Goal: Task Accomplishment & Management: Manage account settings

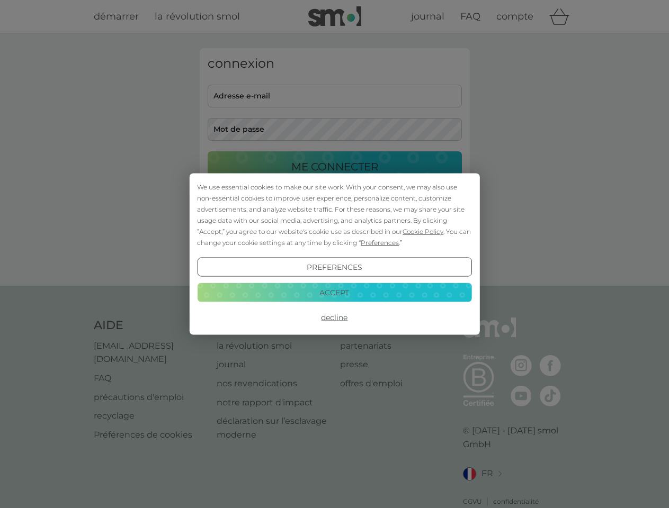
click at [423, 231] on span "Cookie Policy" at bounding box center [423, 232] width 41 height 8
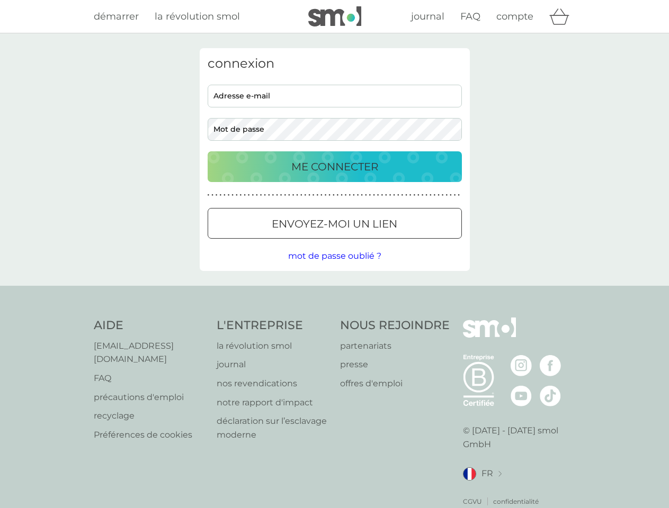
click at [379, 243] on div "connexion adresse e-mail mot de passe ME CONNECTER ● ● ● ● ● ● ● ● ● ● ● ● ● ● …" at bounding box center [335, 159] width 270 height 223
click at [334, 267] on div "connexion adresse e-mail mot de passe ME CONNECTER ● ● ● ● ● ● ● ● ● ● ● ● ● ● …" at bounding box center [335, 159] width 270 height 223
click at [334, 318] on div "AIDE [EMAIL_ADDRESS][DOMAIN_NAME] FAQ précautions d'emploi recyclage Préférence…" at bounding box center [335, 412] width 482 height 189
click at [334, 292] on div "AIDE [EMAIL_ADDRESS][DOMAIN_NAME] FAQ précautions d'emploi recyclage Préférence…" at bounding box center [334, 412] width 669 height 253
